Goal: Transaction & Acquisition: Purchase product/service

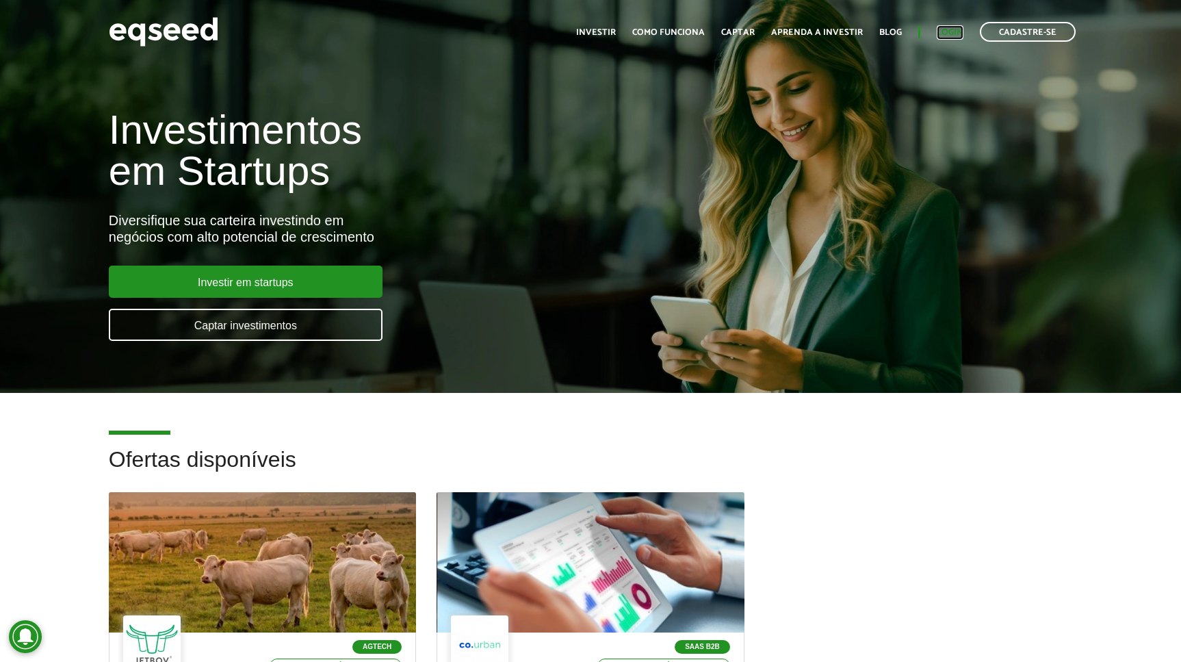
click at [949, 28] on link "Login" at bounding box center [950, 32] width 27 height 9
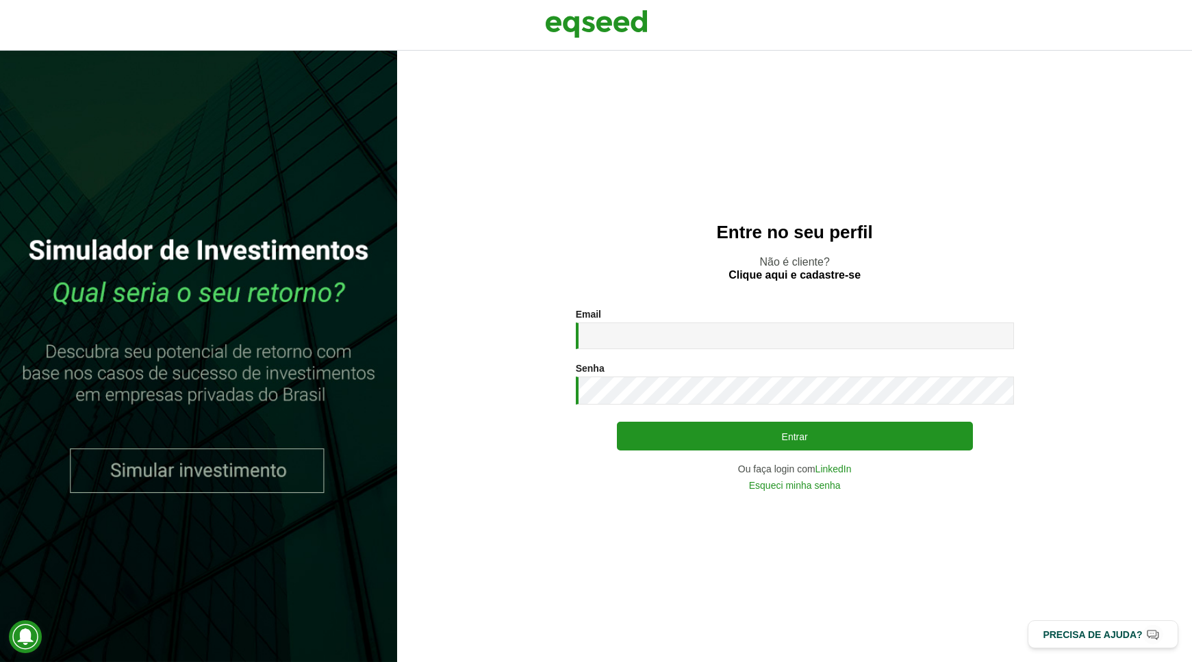
type input "**********"
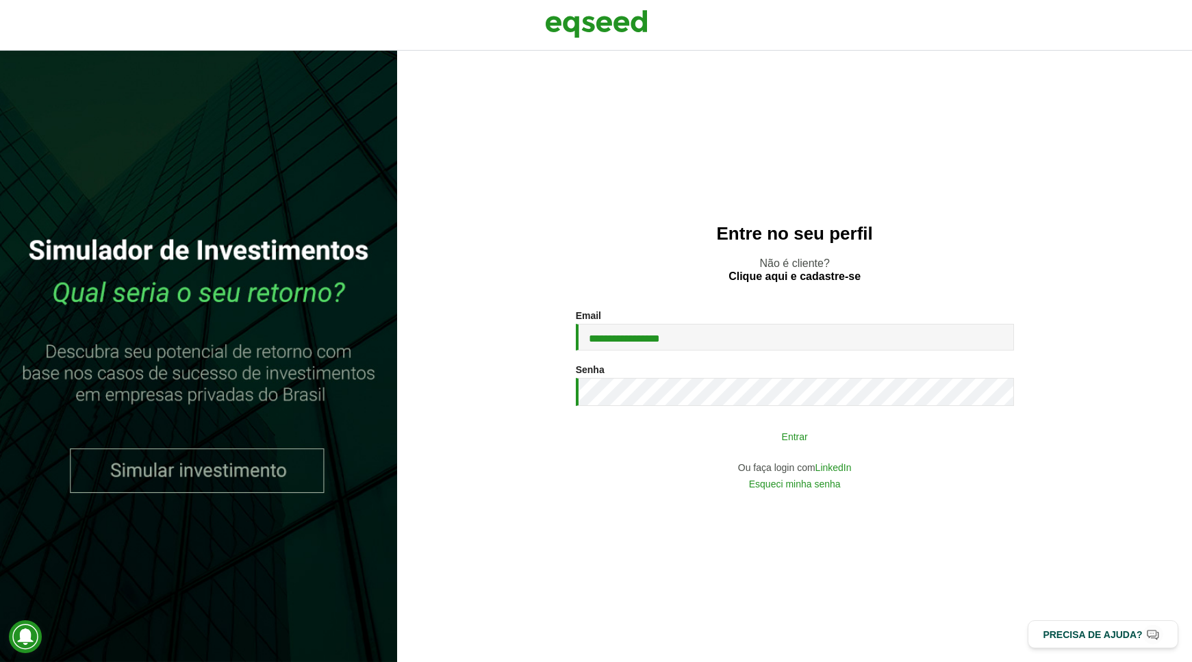
click at [819, 439] on button "Entrar" at bounding box center [795, 436] width 356 height 26
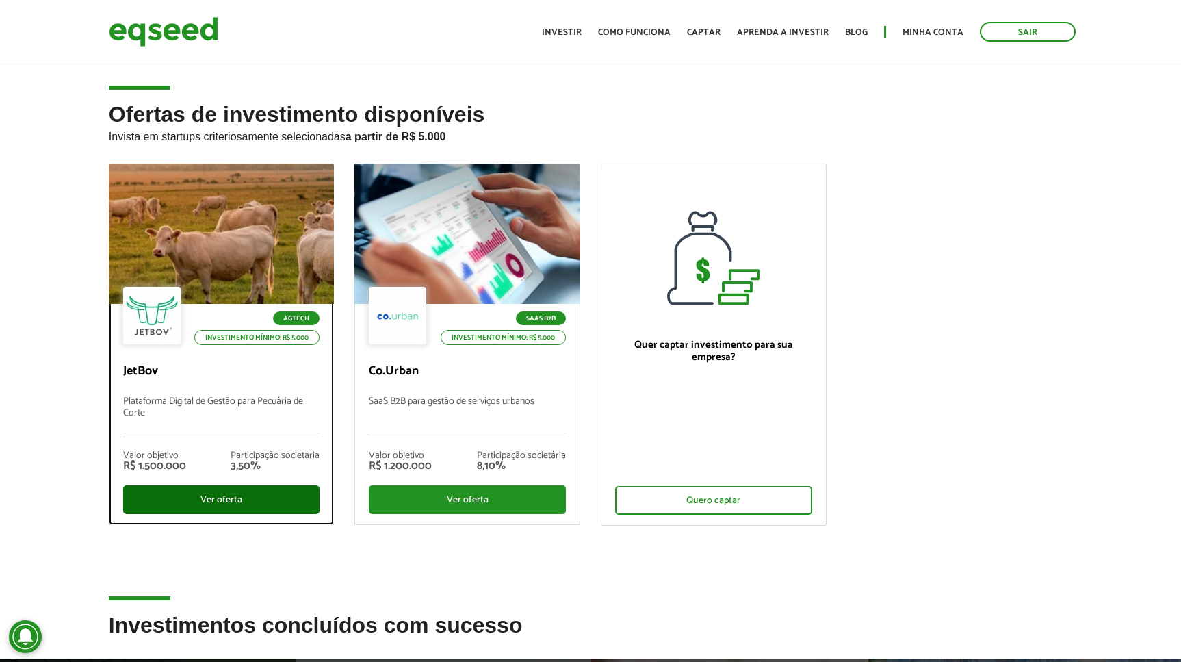
click at [221, 494] on div "Ver oferta" at bounding box center [221, 499] width 197 height 29
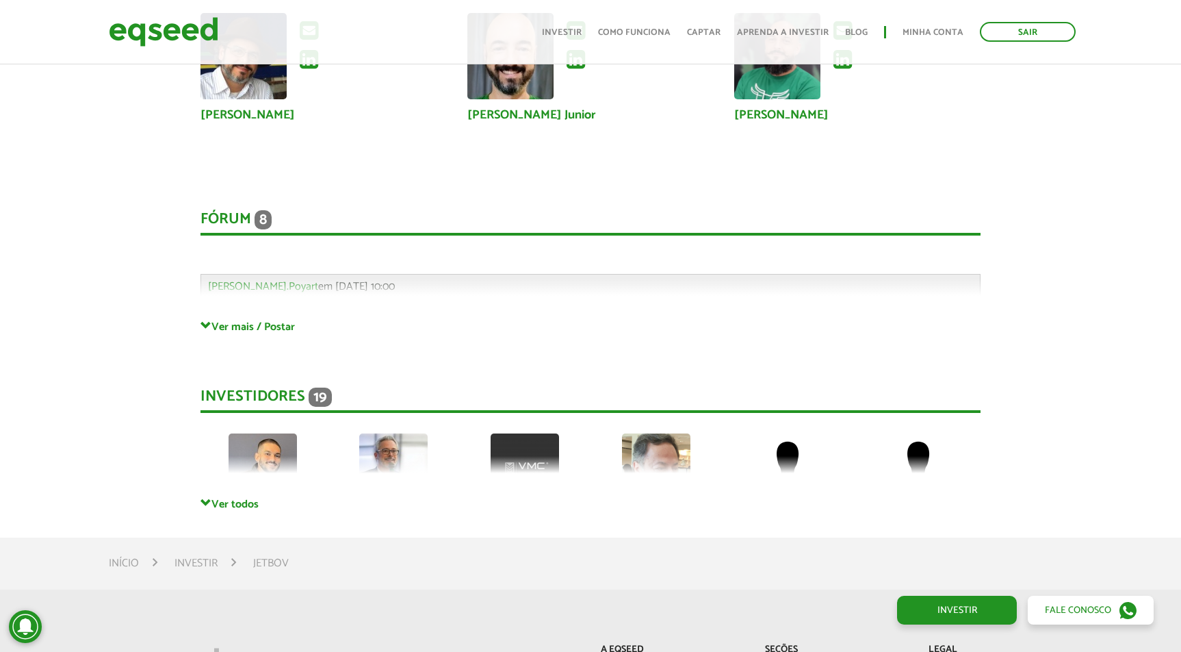
scroll to position [3538, 0]
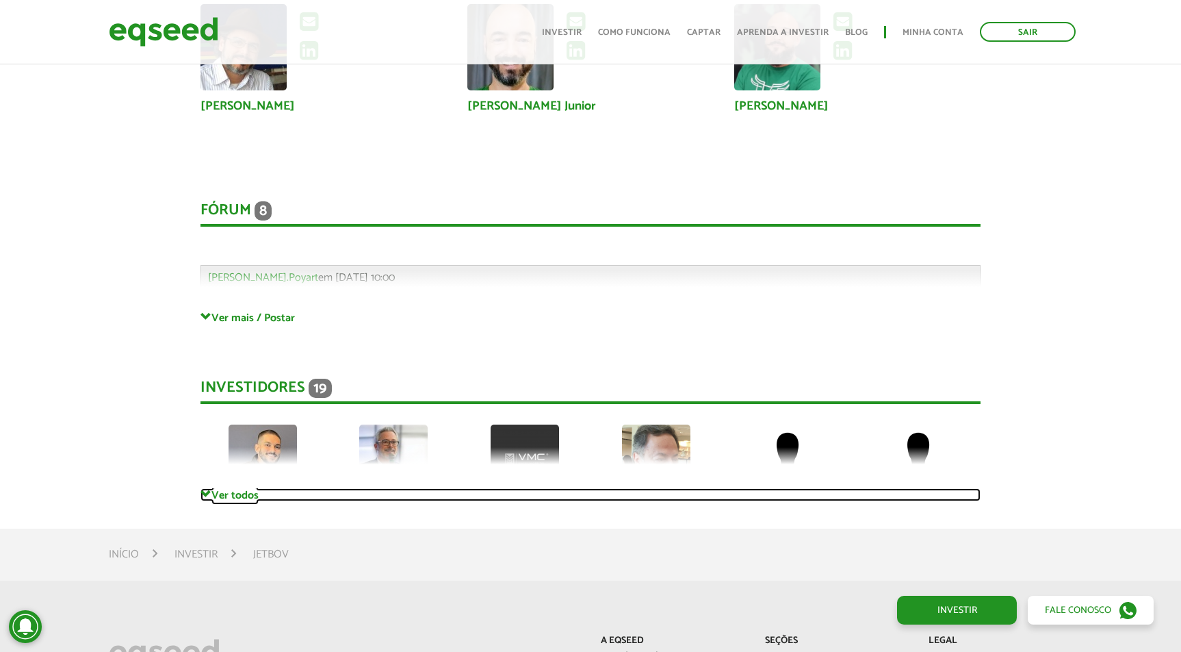
drag, startPoint x: 230, startPoint y: 491, endPoint x: 222, endPoint y: 485, distance: 9.9
click at [231, 491] on link "Ver todos" at bounding box center [591, 494] width 781 height 13
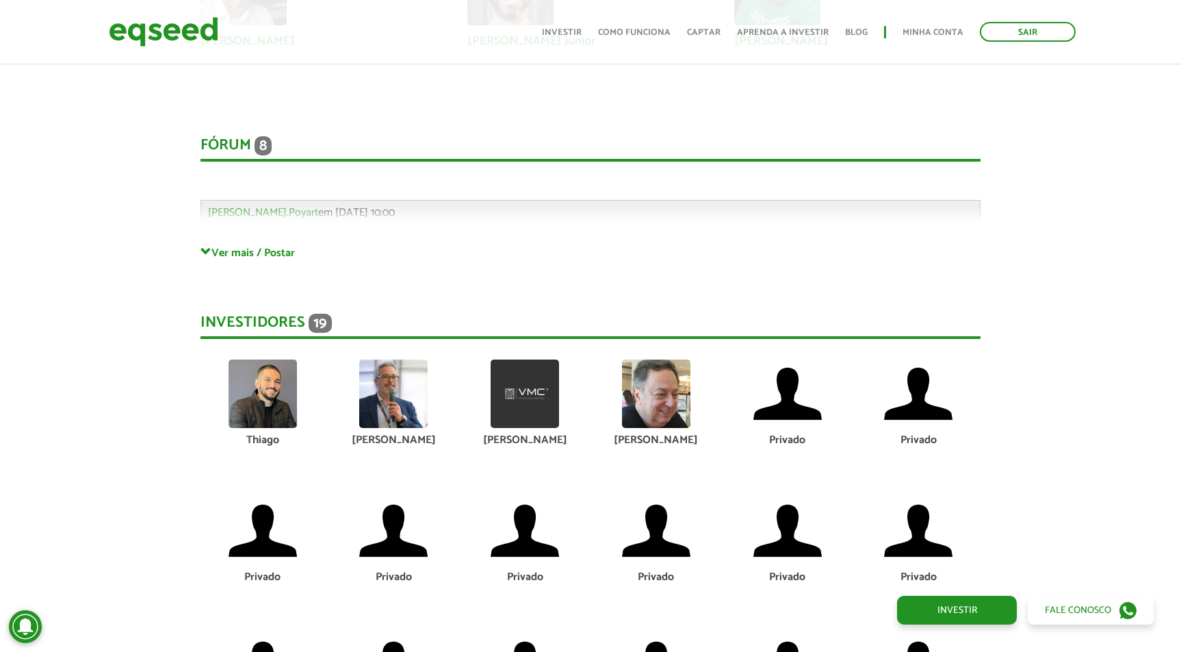
scroll to position [3741, 0]
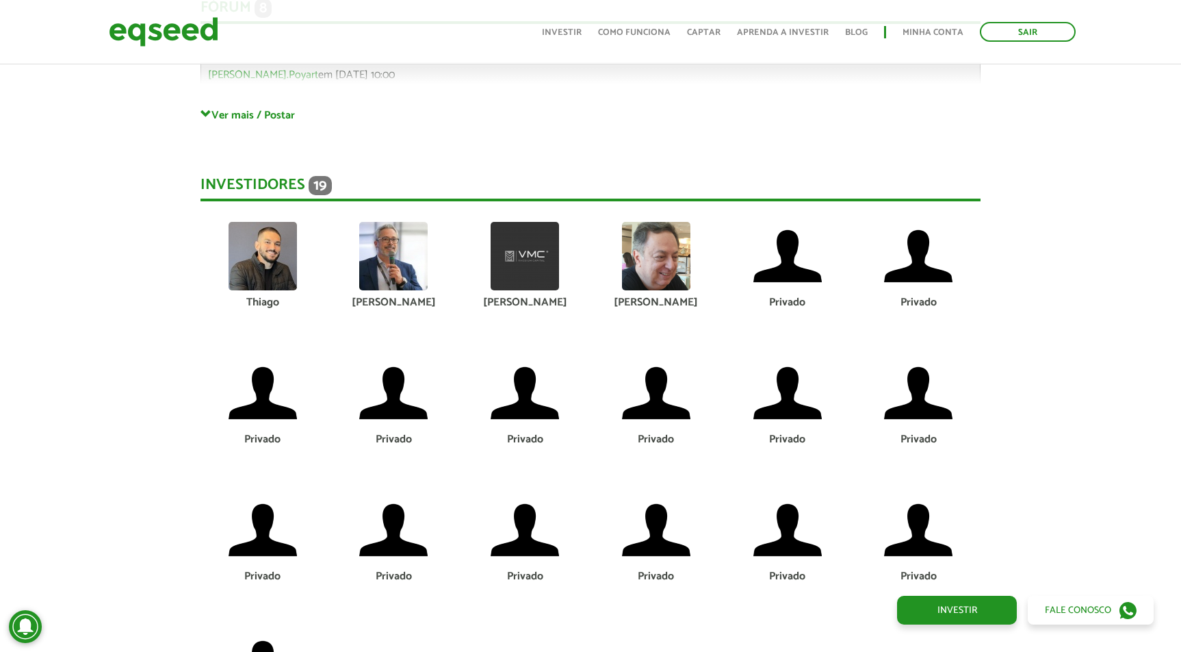
click at [265, 261] on img at bounding box center [263, 256] width 68 height 68
click at [261, 305] on div "Thiago" at bounding box center [262, 302] width 111 height 11
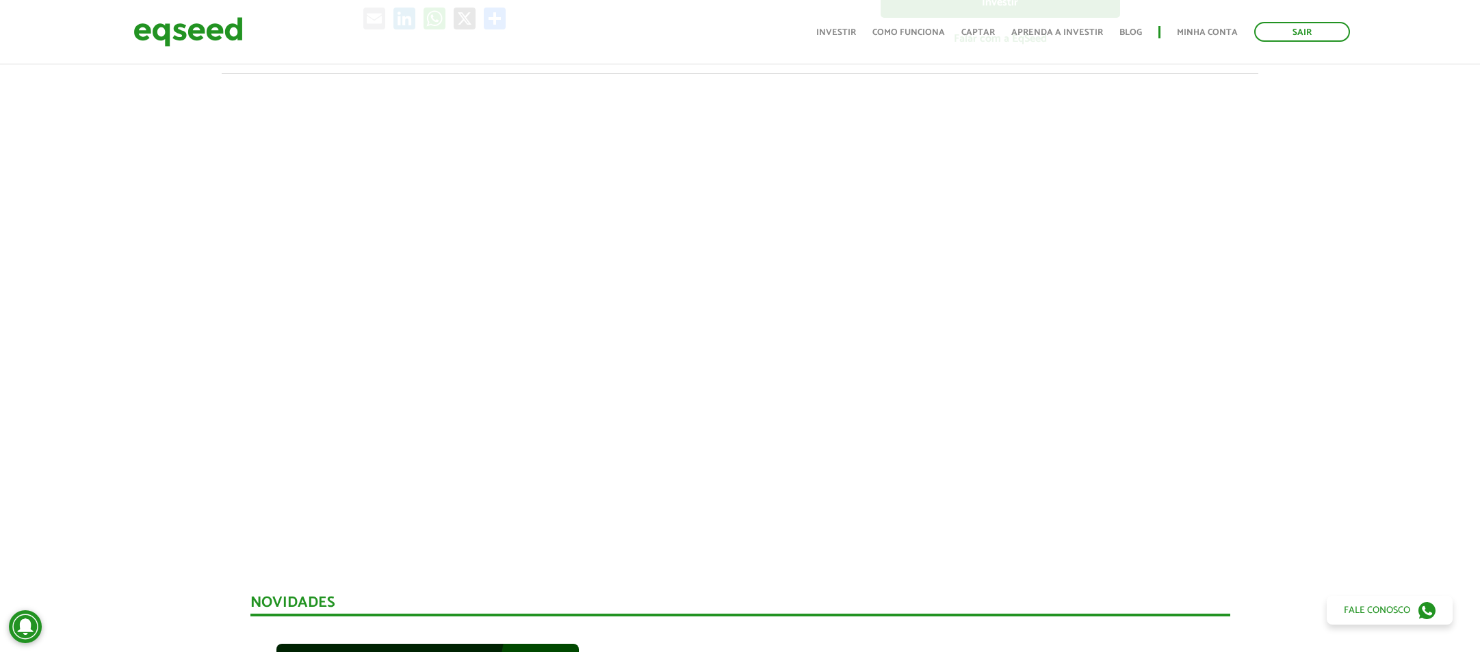
scroll to position [0, 0]
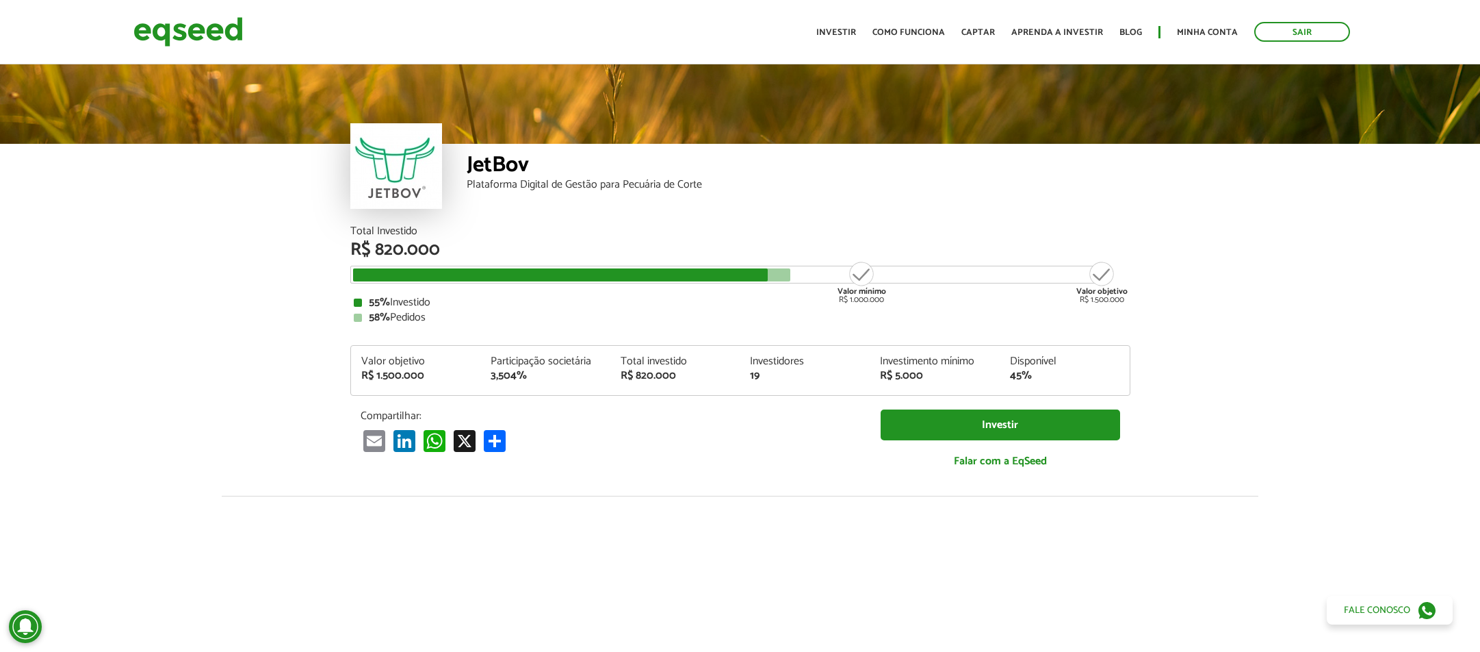
click at [1181, 190] on div "JetBov Plataforma Digital de Gestão para Pecuária de Corte" at bounding box center [740, 144] width 1480 height 164
